Goal: Task Accomplishment & Management: Manage account settings

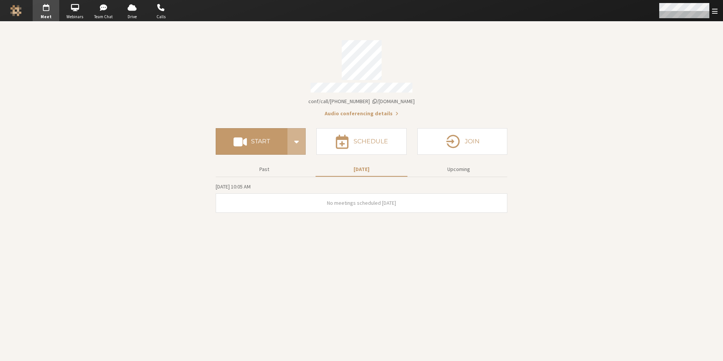
click at [714, 11] on span "Open menu" at bounding box center [715, 11] width 6 height 7
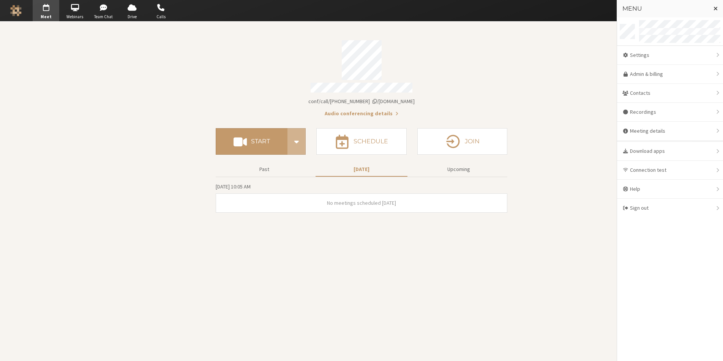
click at [475, 60] on div "Account details" at bounding box center [362, 60] width 292 height 40
click at [665, 74] on link "Admin & billing" at bounding box center [670, 74] width 106 height 19
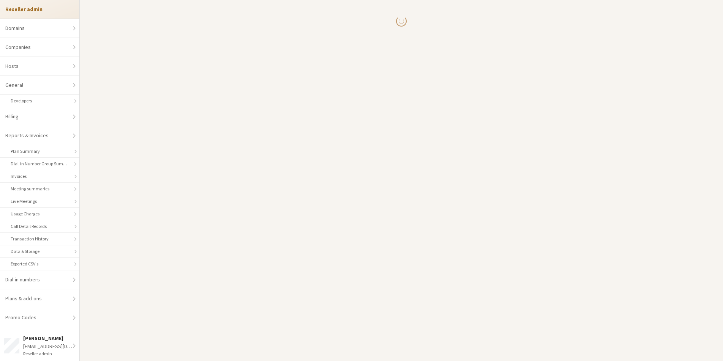
select select "10"
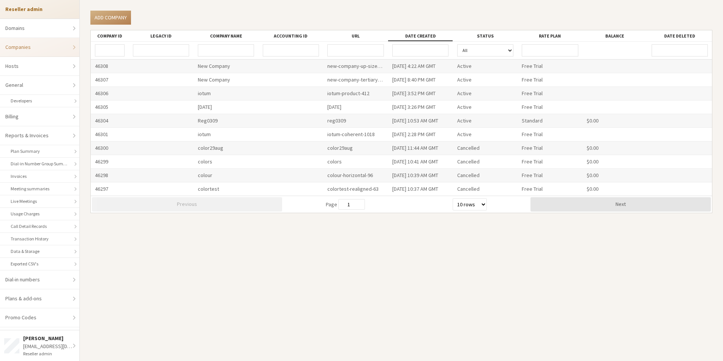
click at [341, 51] on input "URL" at bounding box center [355, 50] width 56 height 12
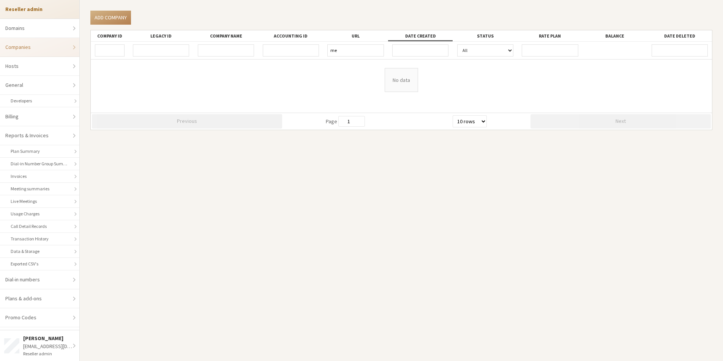
type input "m"
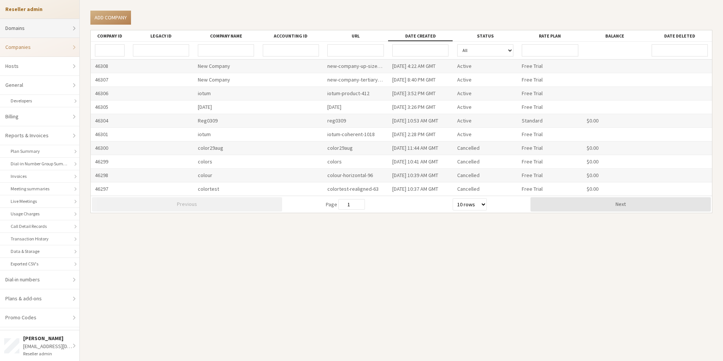
click at [24, 22] on link "Domains" at bounding box center [39, 28] width 79 height 19
select select "20"
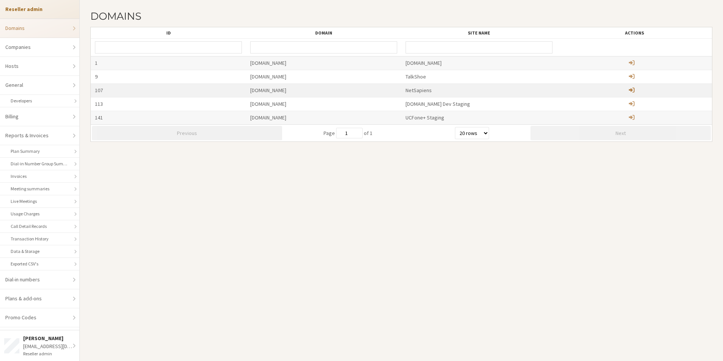
click at [633, 90] on span "Administer child domain" at bounding box center [632, 90] width 6 height 6
